Goal: Task Accomplishment & Management: Find specific page/section

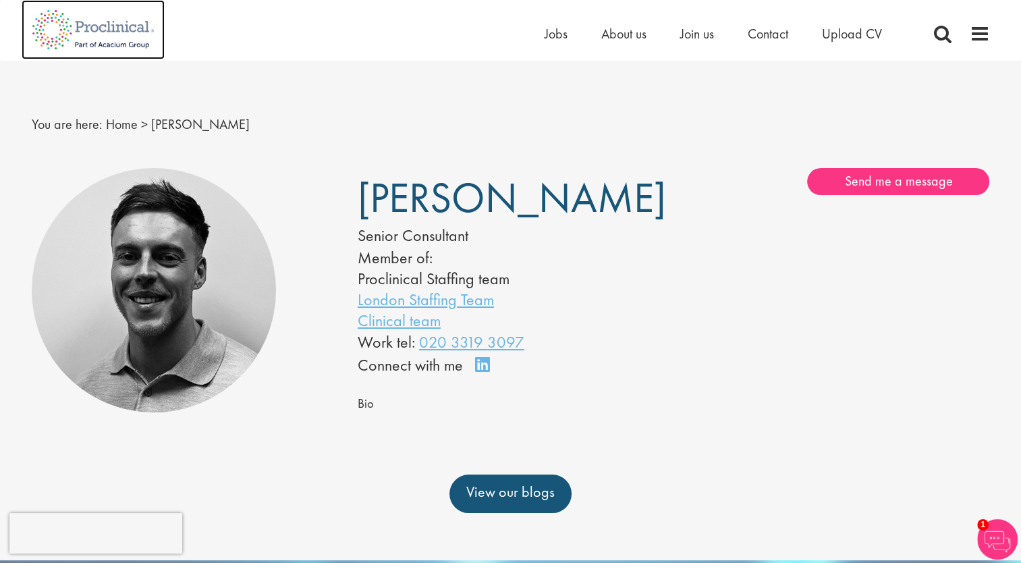
click at [128, 36] on img at bounding box center [93, 29] width 143 height 59
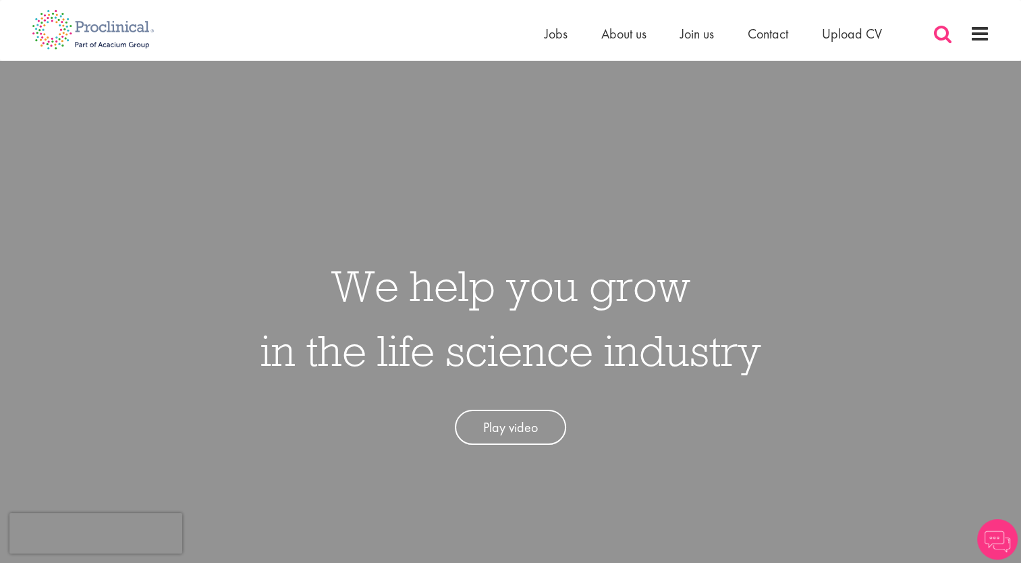
click at [942, 30] on span at bounding box center [942, 34] width 20 height 20
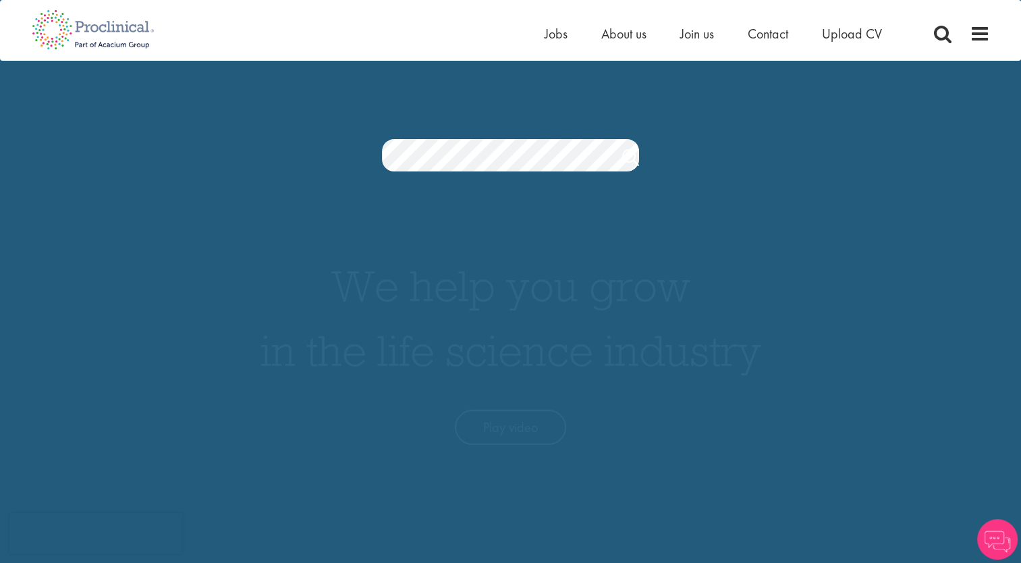
click at [985, 45] on div "Home Jobs About us Join us Contact Upload CV" at bounding box center [766, 37] width 445 height 27
click at [981, 34] on span at bounding box center [980, 34] width 20 height 20
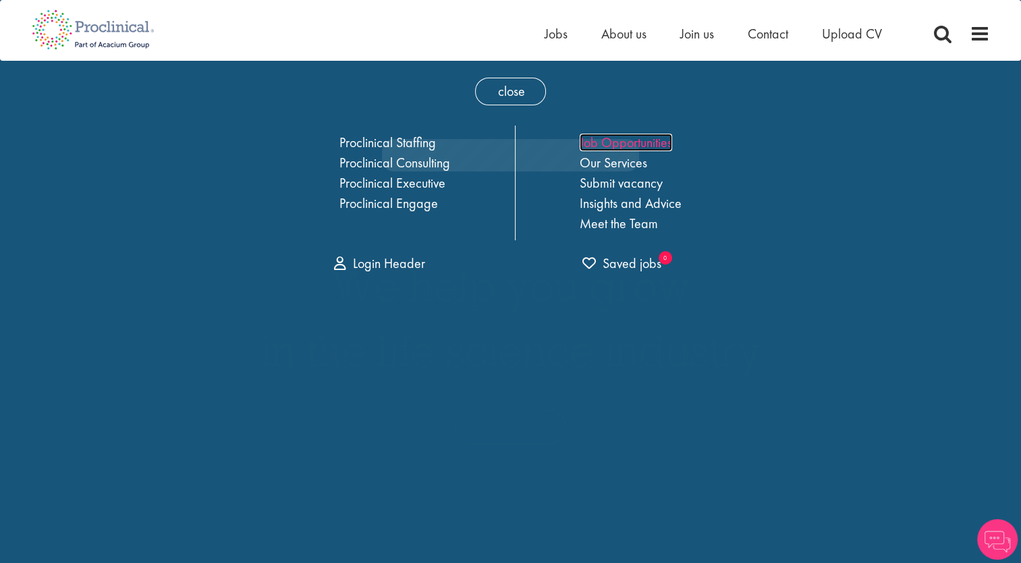
click at [634, 142] on link "Job Opportunities" at bounding box center [626, 143] width 92 height 18
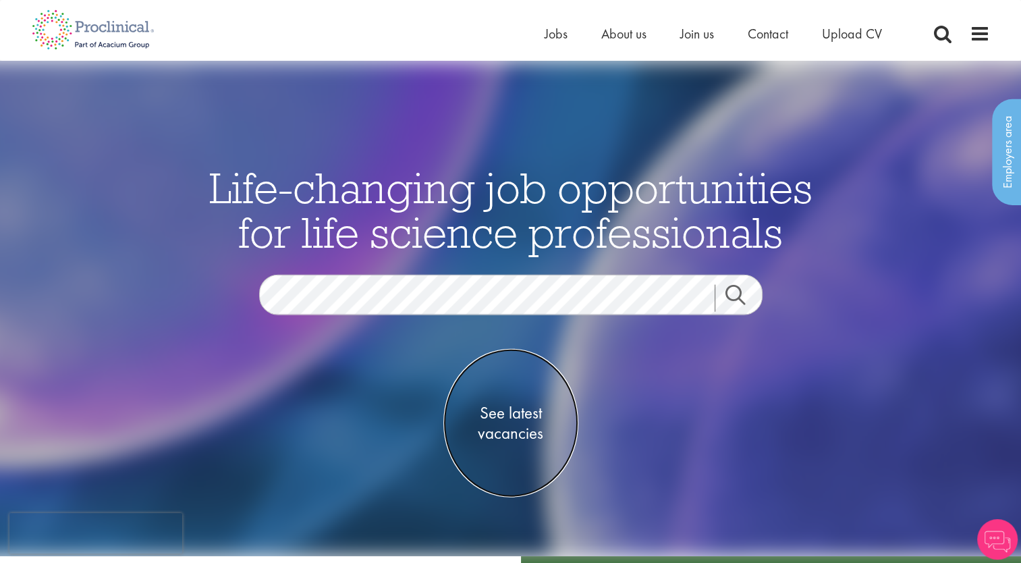
click at [518, 412] on span "See latest vacancies" at bounding box center [510, 422] width 135 height 40
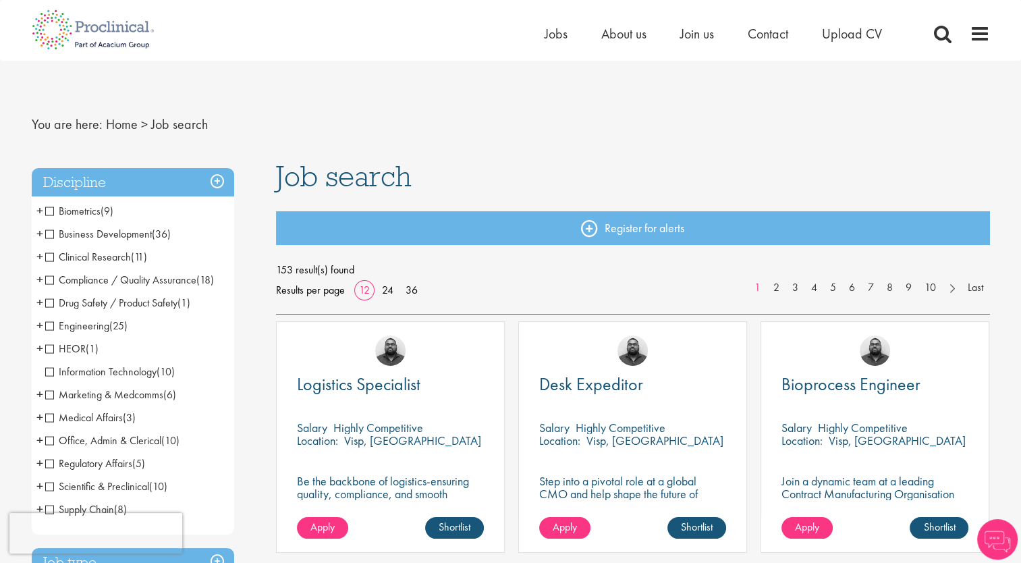
click at [123, 257] on span "Clinical Research" at bounding box center [88, 257] width 86 height 14
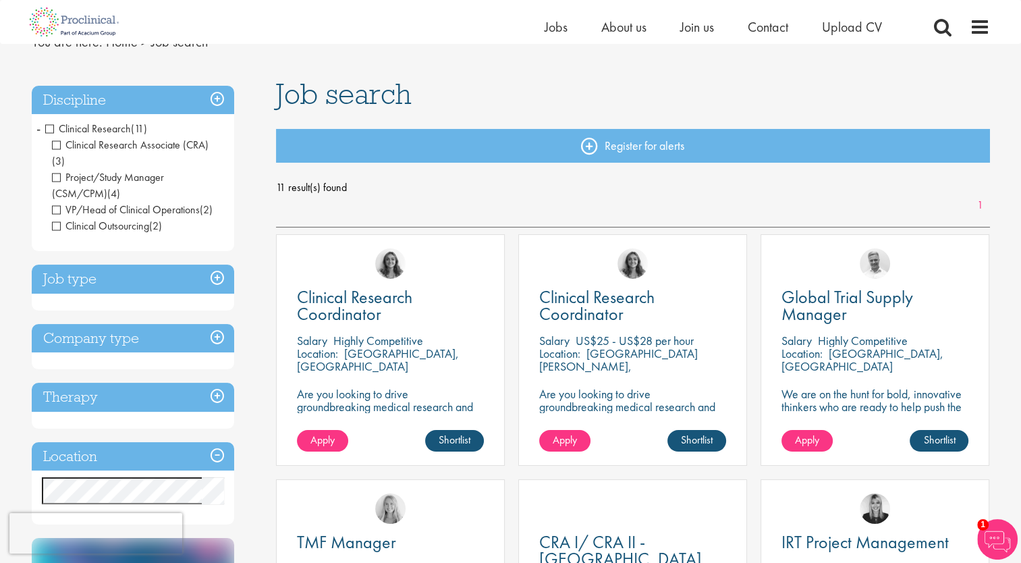
scroll to position [63, 0]
